Goal: Navigation & Orientation: Find specific page/section

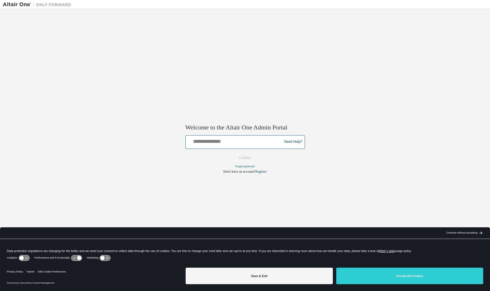
click at [205, 139] on input "text" at bounding box center [235, 141] width 94 height 8
type input "**********"
click at [250, 157] on button "Continue" at bounding box center [245, 158] width 25 height 9
click at [252, 168] on link "Forgot password" at bounding box center [245, 166] width 19 height 3
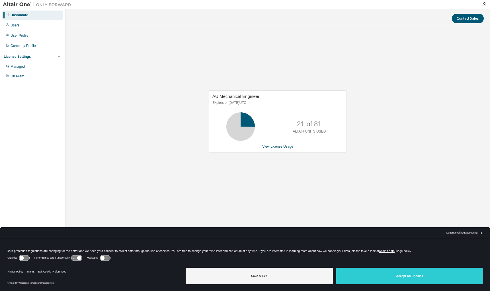
click at [18, 16] on div "Dashboard" at bounding box center [20, 15] width 18 height 5
click at [26, 58] on div "License Settings" at bounding box center [17, 56] width 27 height 5
click at [22, 66] on div "Managed" at bounding box center [18, 66] width 14 height 5
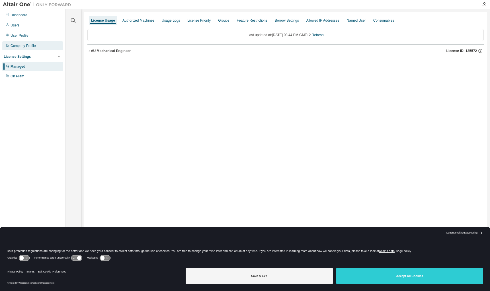
click at [16, 44] on div "Company Profile" at bounding box center [23, 46] width 25 height 5
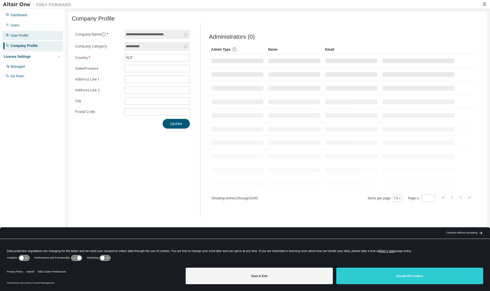
click at [15, 35] on div "User Profile" at bounding box center [20, 35] width 18 height 5
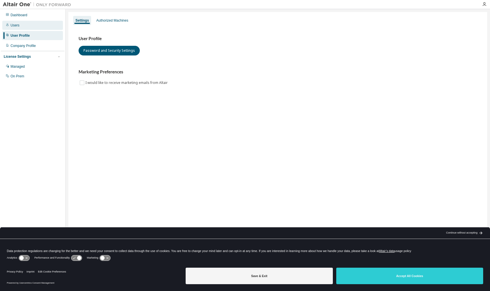
click at [18, 25] on div "Users" at bounding box center [15, 25] width 9 height 5
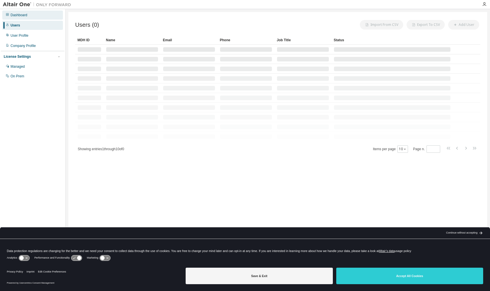
click at [19, 13] on div "Dashboard" at bounding box center [19, 15] width 17 height 5
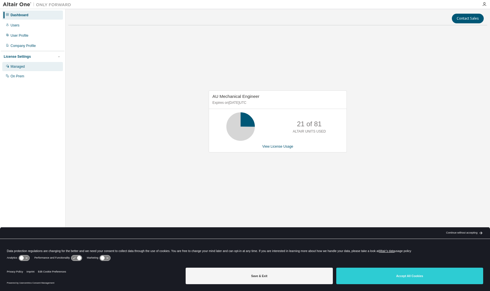
click at [25, 68] on div "Managed" at bounding box center [18, 66] width 14 height 5
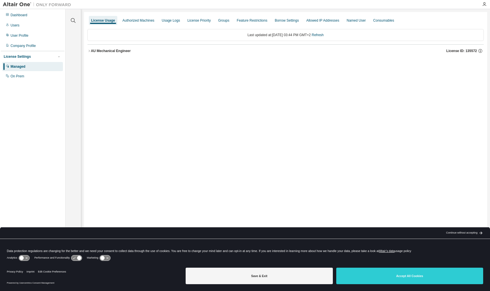
click at [23, 4] on img at bounding box center [38, 5] width 71 height 6
click at [39, 4] on img at bounding box center [38, 5] width 71 height 6
click at [21, 12] on div "Dashboard" at bounding box center [32, 15] width 61 height 9
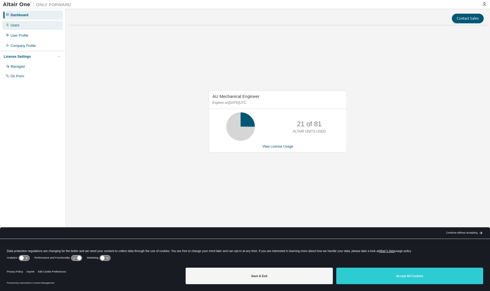
click at [20, 27] on div "Users" at bounding box center [32, 25] width 61 height 9
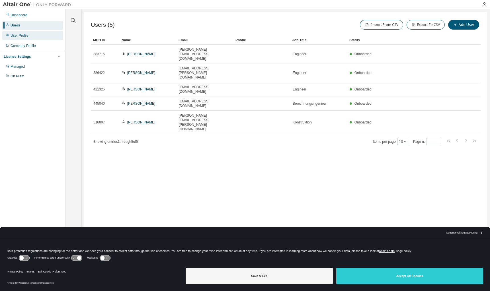
click at [26, 37] on div "User Profile" at bounding box center [20, 35] width 18 height 5
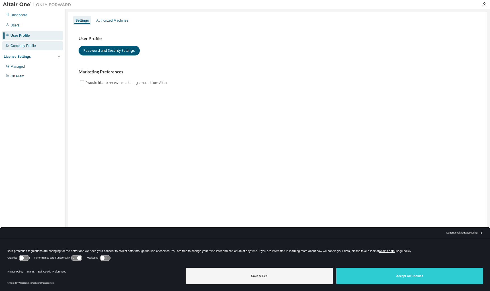
click at [27, 48] on div "Company Profile" at bounding box center [23, 46] width 25 height 5
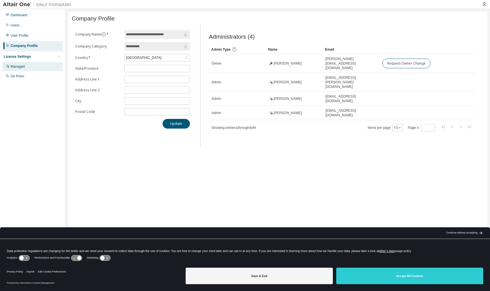
click at [19, 68] on div "Managed" at bounding box center [18, 66] width 14 height 5
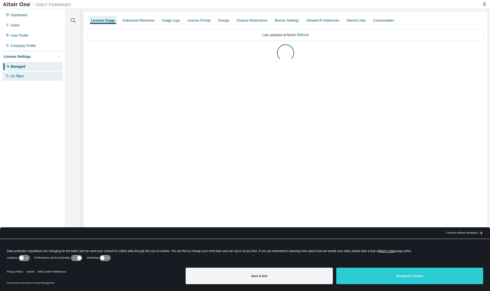
click at [19, 78] on div "On Prem" at bounding box center [18, 76] width 14 height 5
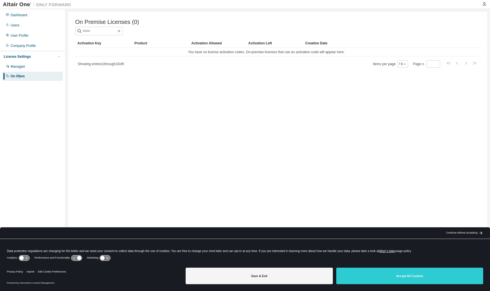
click at [11, 5] on img at bounding box center [38, 5] width 71 height 6
drag, startPoint x: 7, startPoint y: 5, endPoint x: 36, endPoint y: 2, distance: 29.7
click at [7, 4] on img at bounding box center [38, 5] width 71 height 6
click at [43, 3] on img at bounding box center [38, 5] width 71 height 6
click at [35, 5] on img at bounding box center [38, 5] width 71 height 6
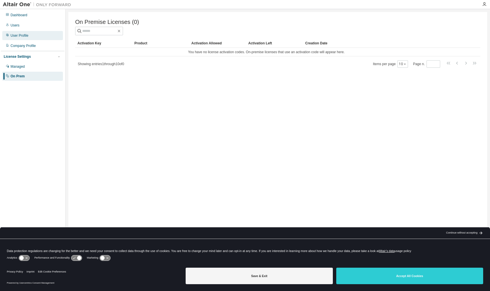
click at [22, 34] on div "User Profile" at bounding box center [20, 35] width 18 height 5
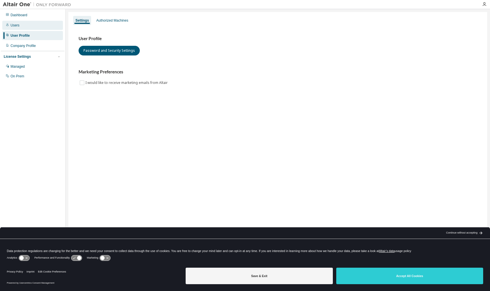
click at [20, 23] on div "Users" at bounding box center [32, 25] width 61 height 9
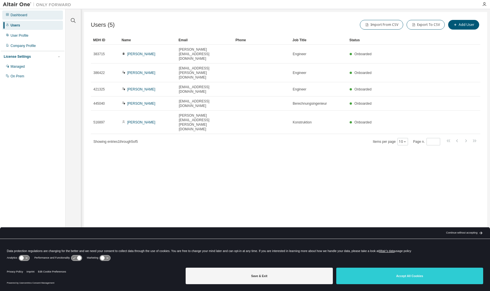
click at [19, 16] on div "Dashboard" at bounding box center [19, 15] width 17 height 5
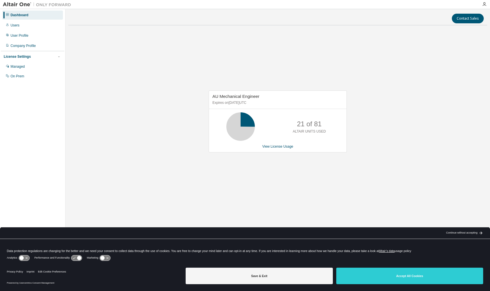
click at [132, 70] on div "AU Mechanical Engineer Expires on January 1, 2026 UTC 21 of 81 ALTAIR UNITS USE…" at bounding box center [277, 124] width 419 height 189
click at [487, 4] on div at bounding box center [484, 4] width 11 height 5
click at [484, 5] on icon "button" at bounding box center [484, 4] width 5 height 5
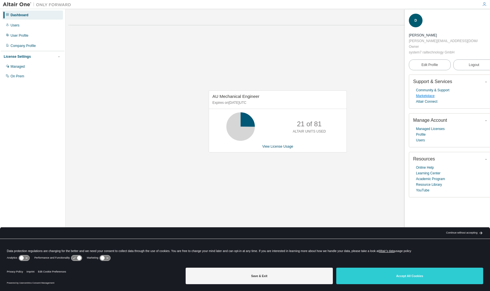
click at [425, 93] on link "Marketplace" at bounding box center [425, 96] width 19 height 6
